Goal: Transaction & Acquisition: Purchase product/service

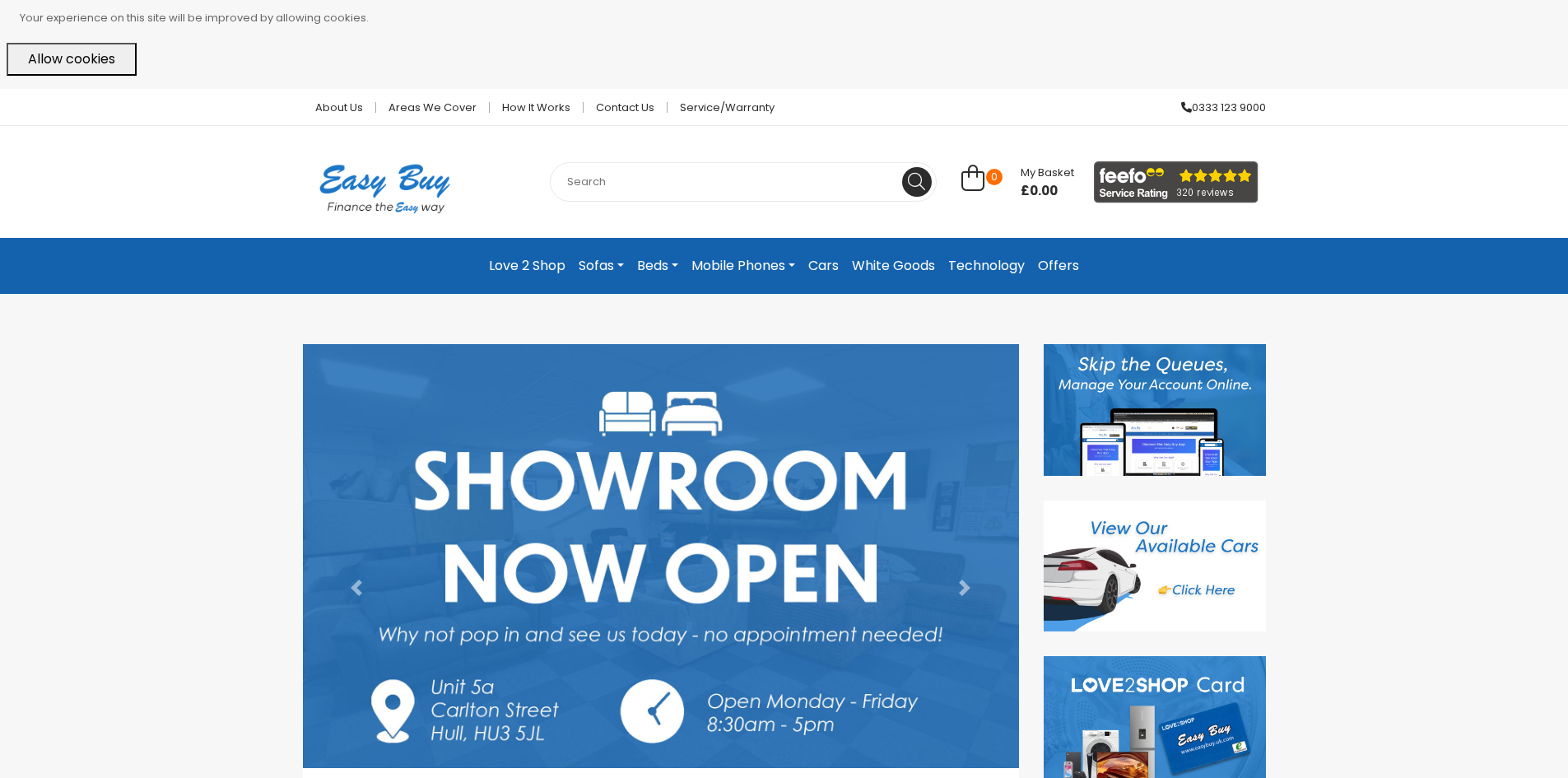
click at [114, 66] on button "Allow cookies" at bounding box center [72, 59] width 130 height 33
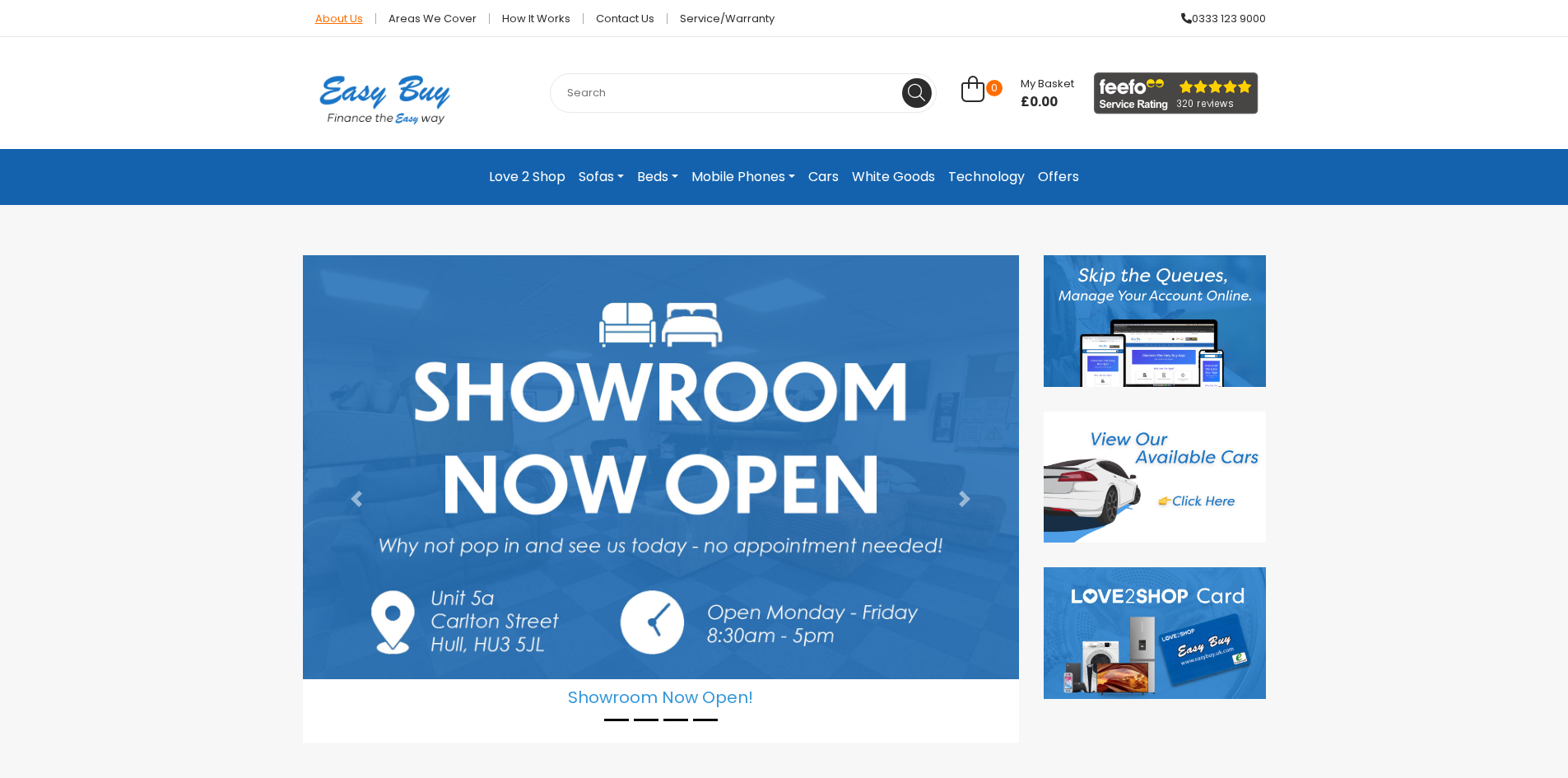
click at [351, 20] on link "About Us" at bounding box center [339, 18] width 73 height 11
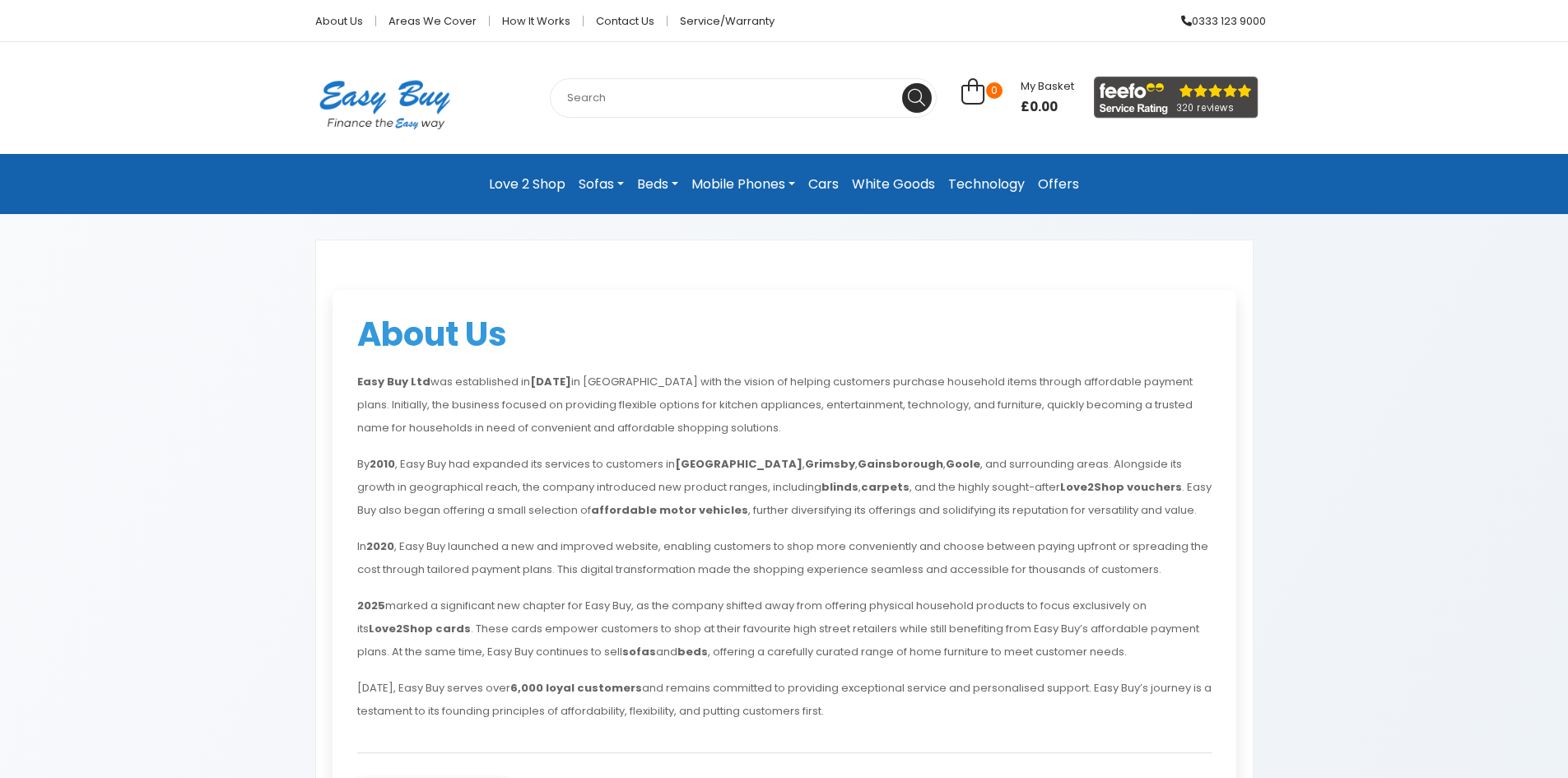
click at [969, 189] on link "Technology" at bounding box center [986, 184] width 90 height 35
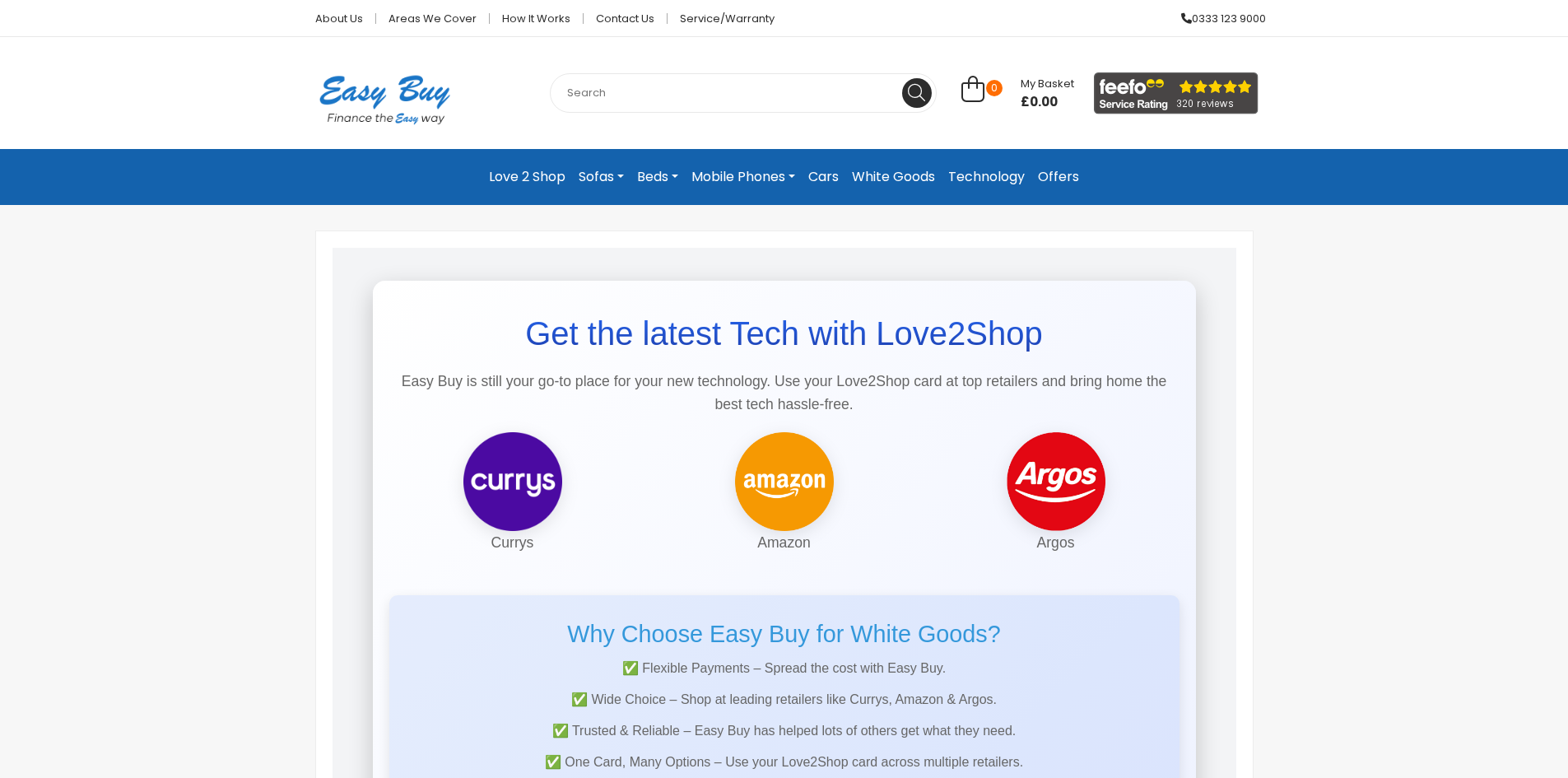
click at [1003, 174] on link "Technology" at bounding box center [986, 177] width 90 height 30
click at [761, 173] on link "Mobile Phones" at bounding box center [743, 177] width 117 height 30
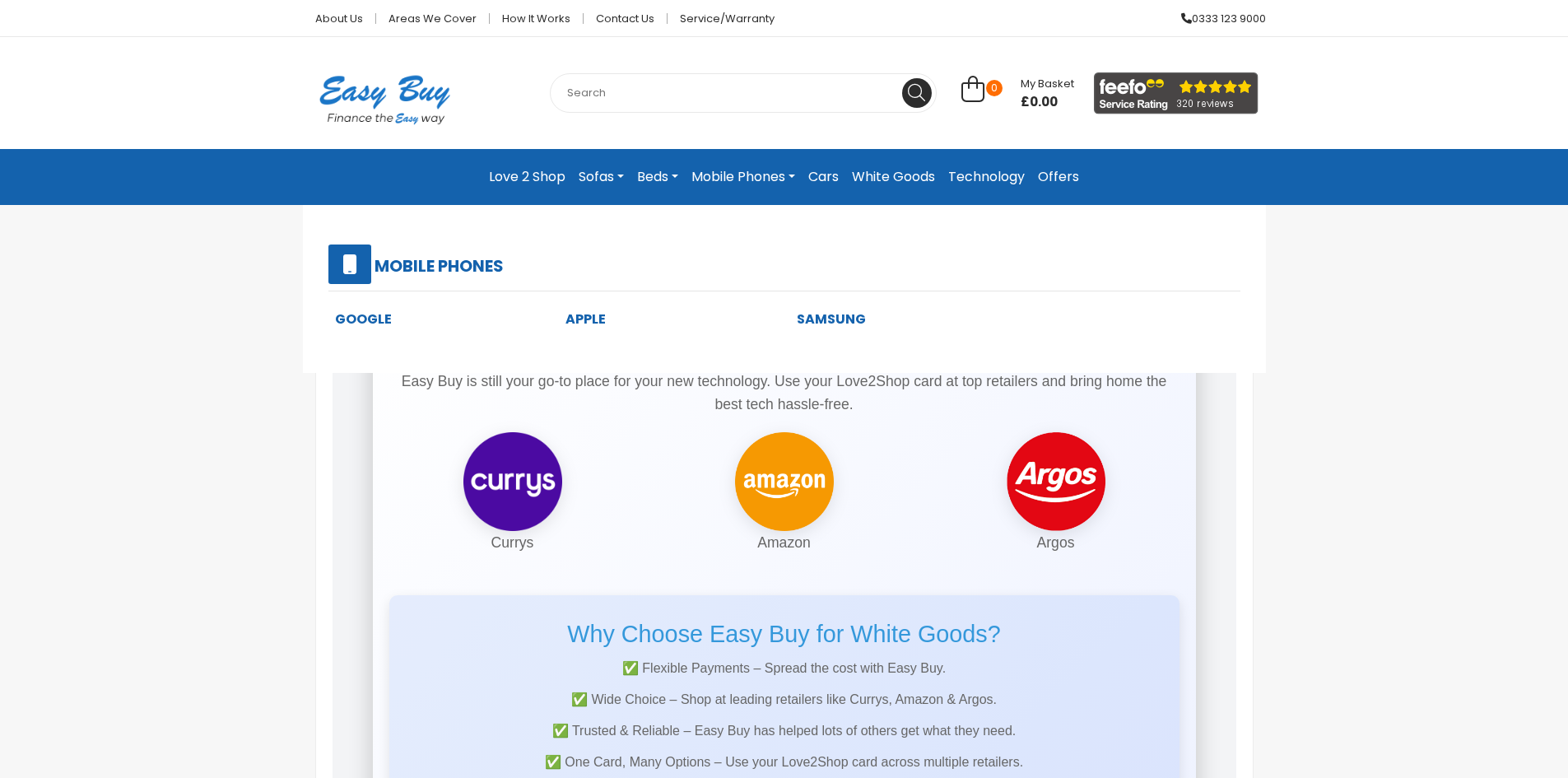
click at [583, 319] on link "Apple" at bounding box center [585, 319] width 40 height 19
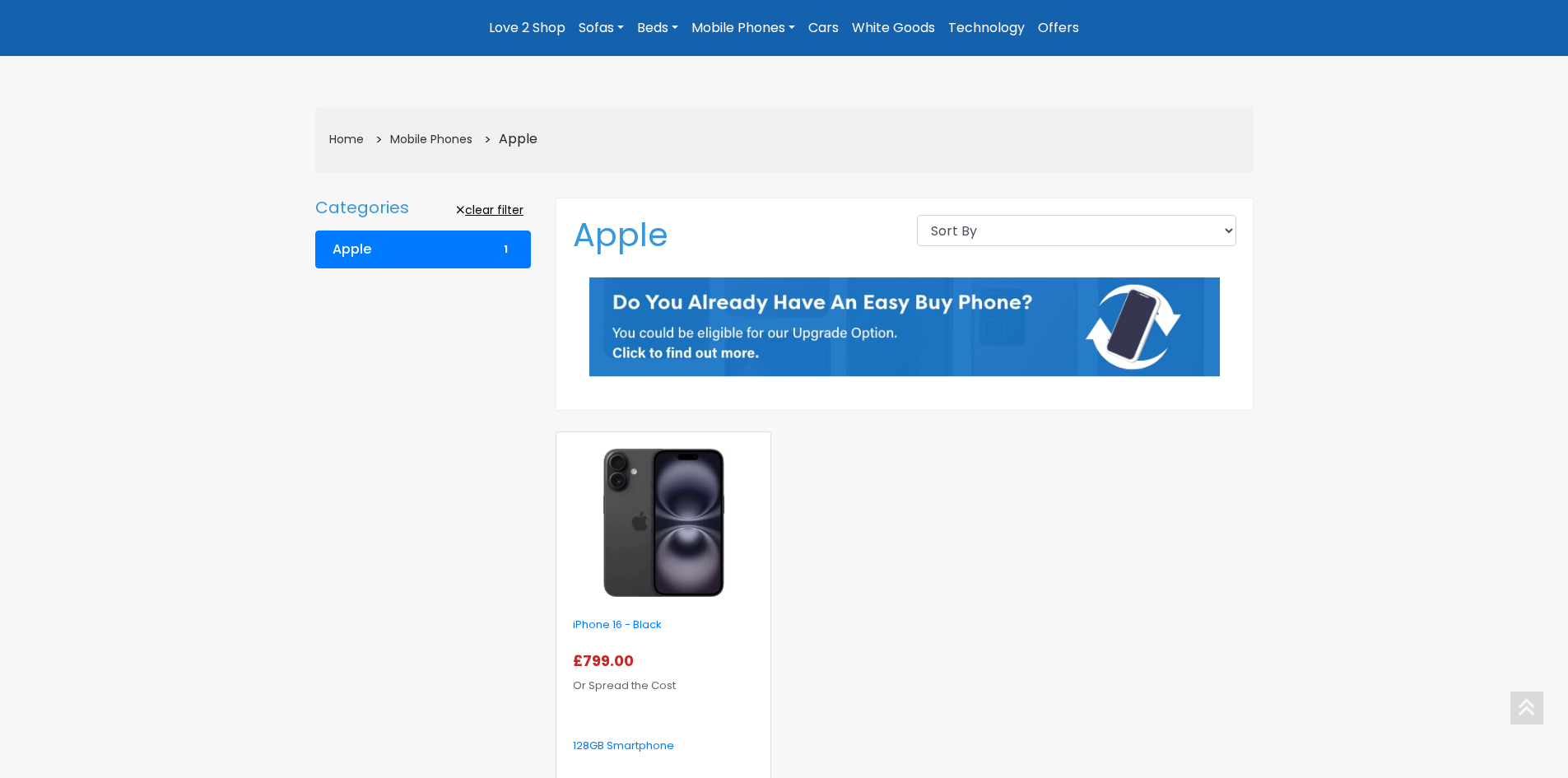
scroll to position [412, 0]
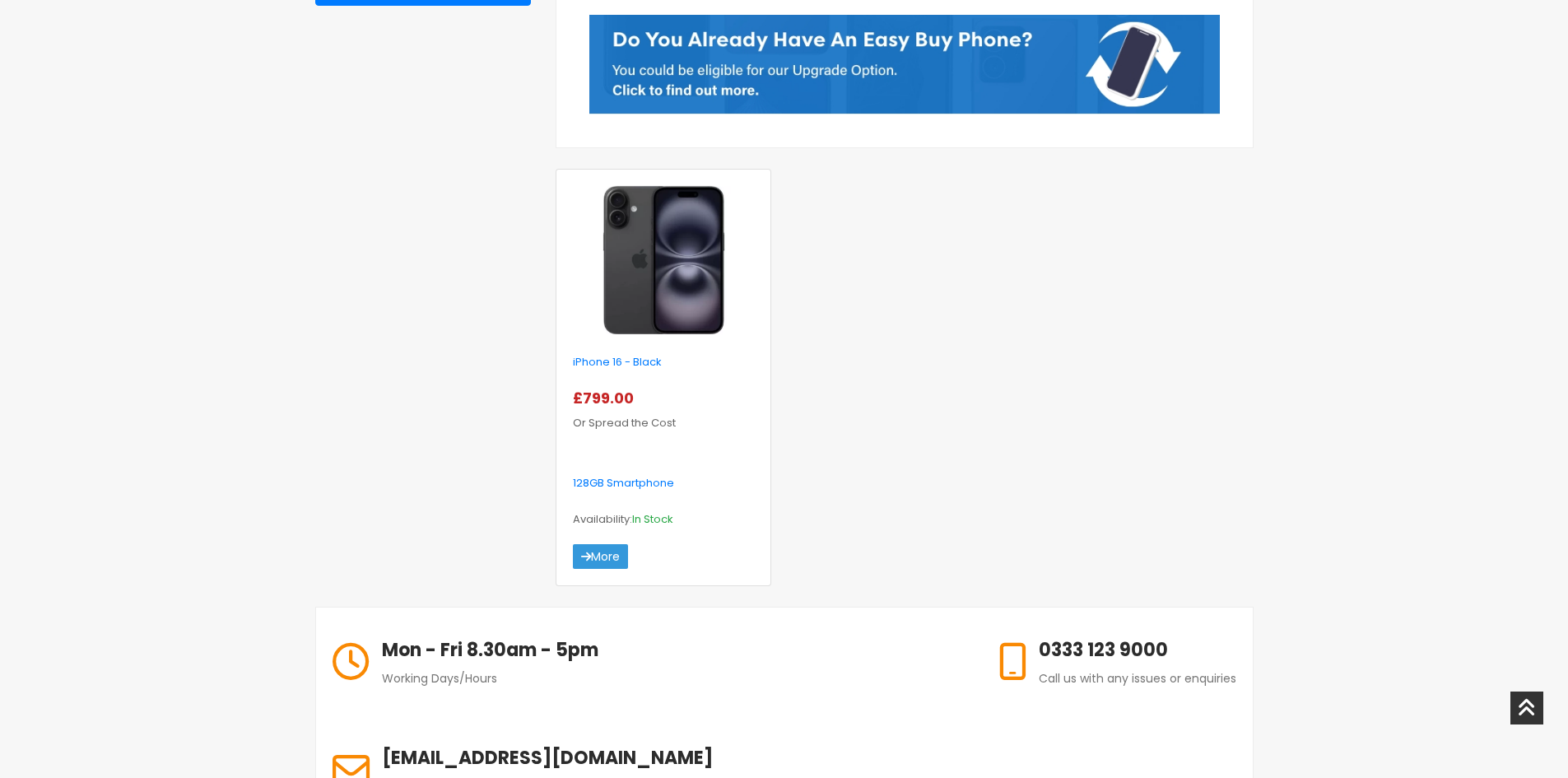
click at [702, 289] on img at bounding box center [663, 260] width 167 height 148
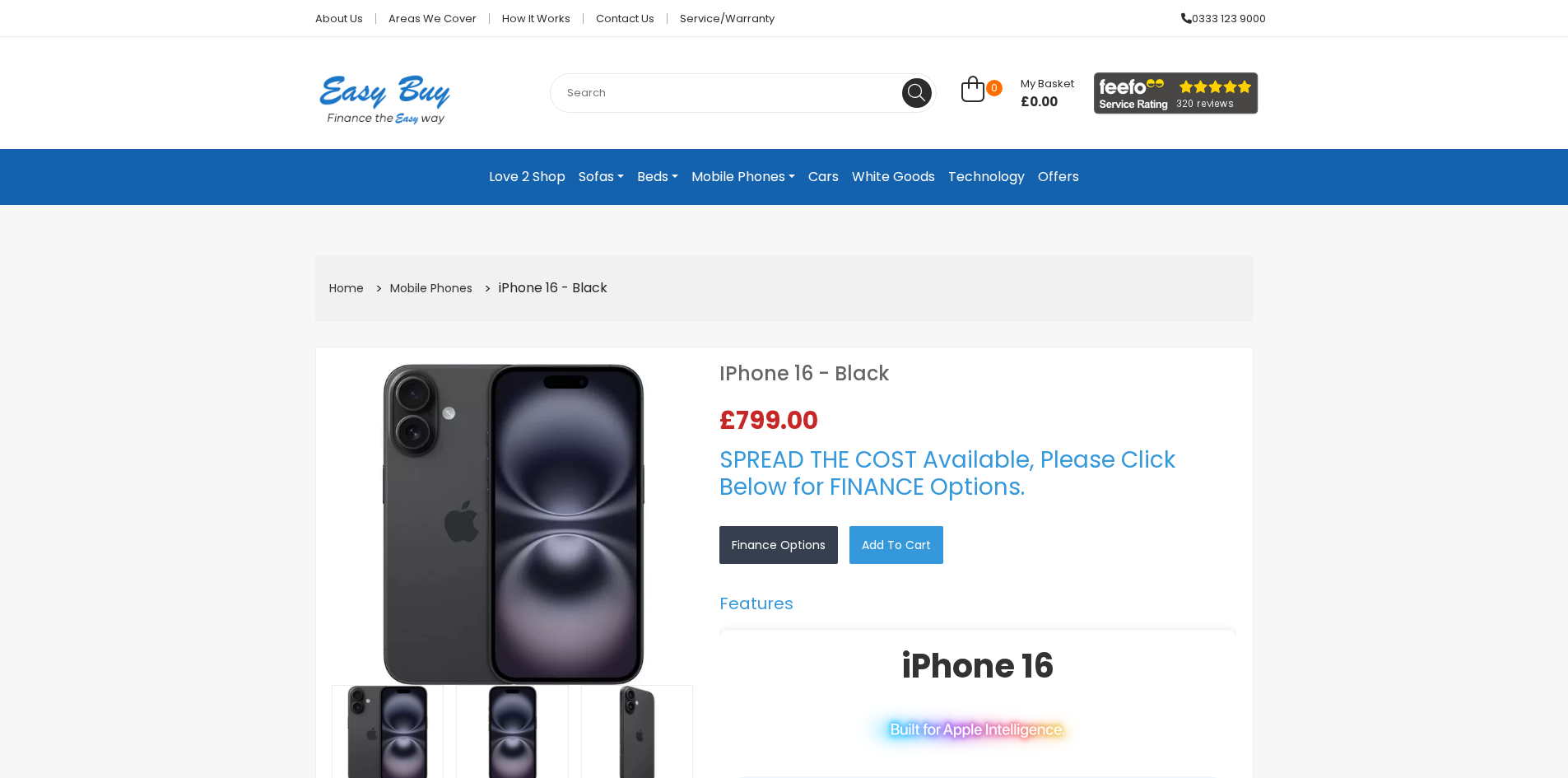
select select "104"
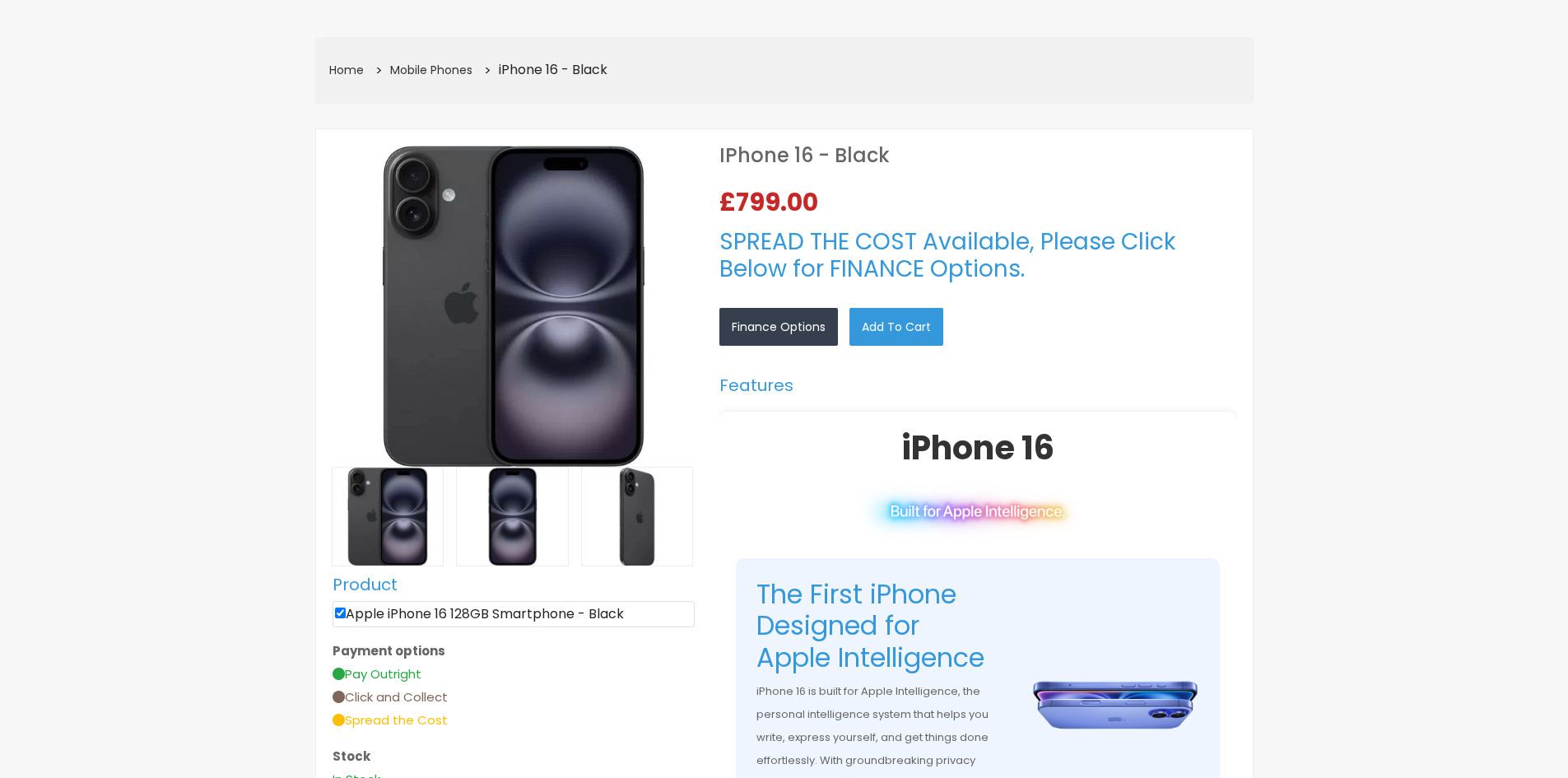
scroll to position [247, 0]
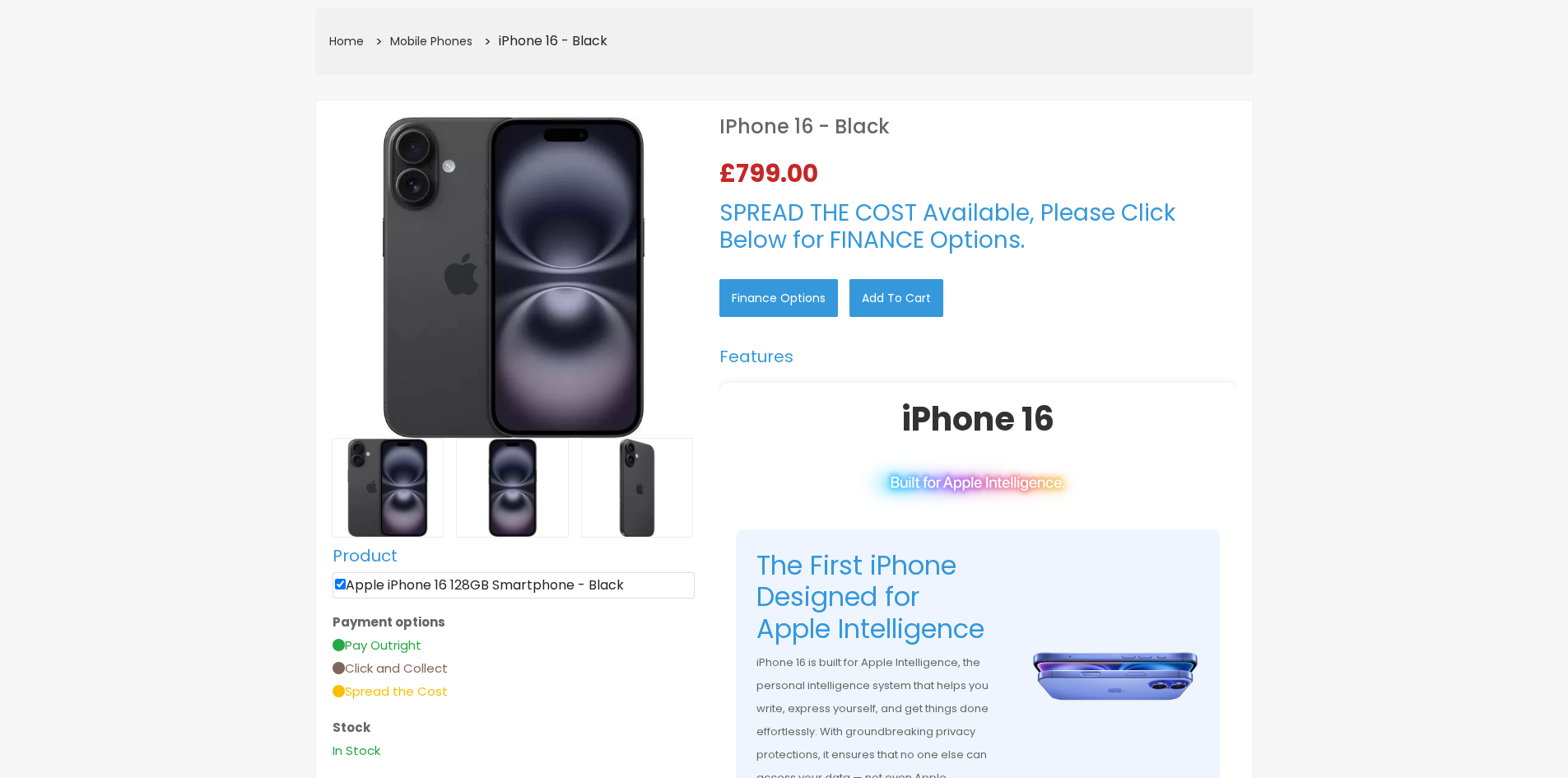
click at [799, 299] on link "Finance Options" at bounding box center [779, 298] width 119 height 38
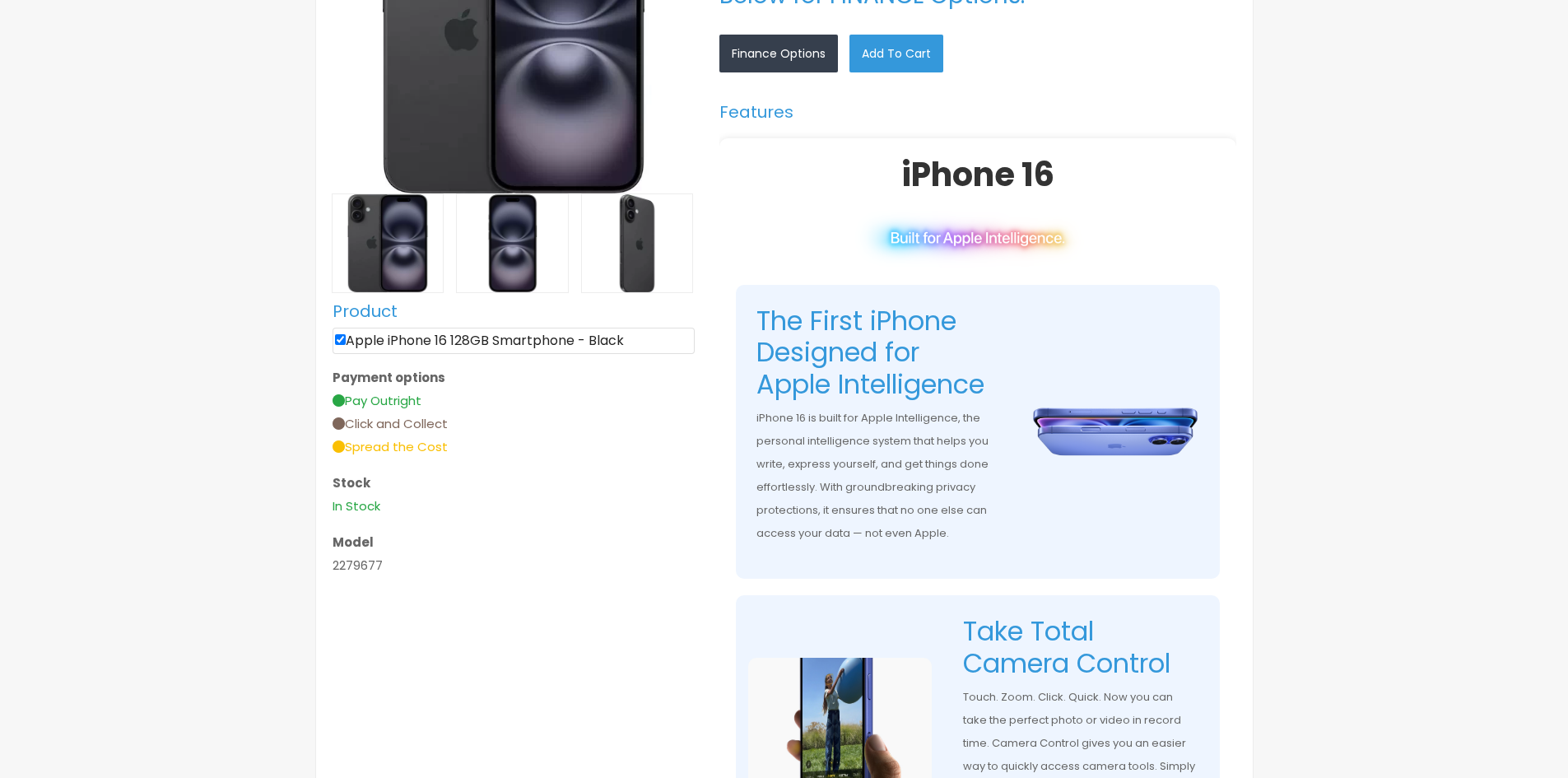
scroll to position [494, 0]
